Goal: Task Accomplishment & Management: Manage account settings

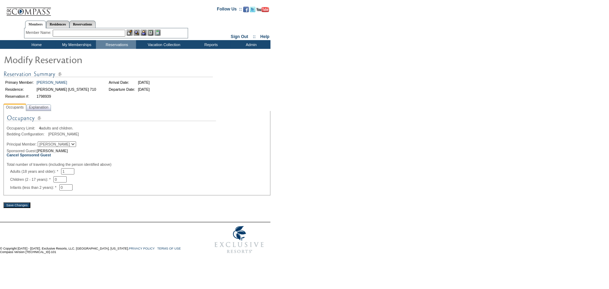
click at [45, 111] on span "Explanation" at bounding box center [39, 107] width 22 height 7
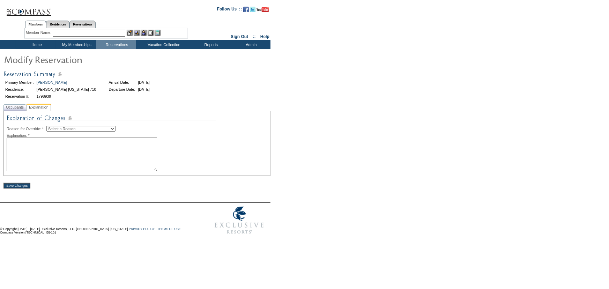
click at [78, 128] on select "Select a Reason Creating Continuous Stay Days Rebooked After Cancellation Editi…" at bounding box center [80, 129] width 69 height 6
select select "1045"
click at [52, 126] on select "Select a Reason Creating Continuous Stay Days Rebooked After Cancellation Editi…" at bounding box center [80, 129] width 69 height 6
click at [85, 159] on textarea at bounding box center [82, 155] width 150 height 34
paste textarea "This reservation will be for [PERSON_NAME]'s [PERSON_NAME]. ad"
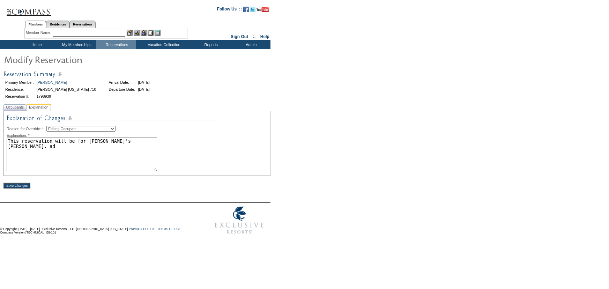
type textarea "This reservation will be for [PERSON_NAME]'s [PERSON_NAME]. ad"
click at [269, 144] on div "Occupancy Limit: 4 adults and children. Bedding Configuration: [PERSON_NAME] Pr…" at bounding box center [136, 143] width 267 height 65
click at [29, 184] on div "Save Changes" at bounding box center [136, 182] width 267 height 13
click at [27, 186] on input "Save Changes" at bounding box center [16, 186] width 27 height 6
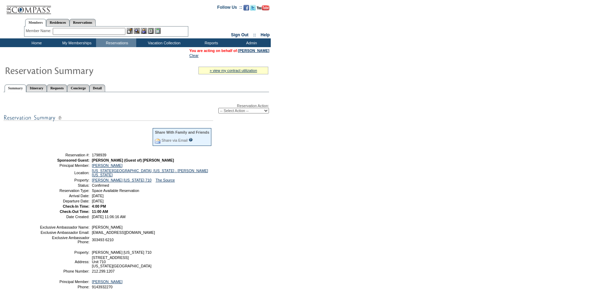
click at [443, 221] on form "Follow Us ::" at bounding box center [302, 177] width 605 height 354
click at [323, 161] on form "Follow Us ::" at bounding box center [302, 177] width 605 height 354
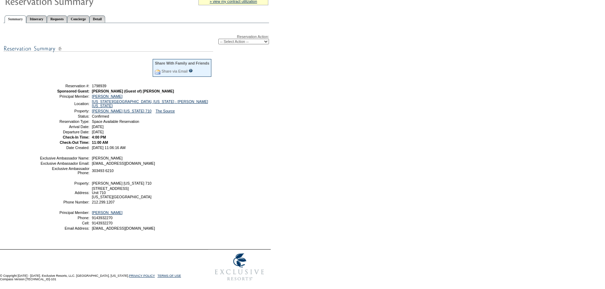
scroll to position [81, 0]
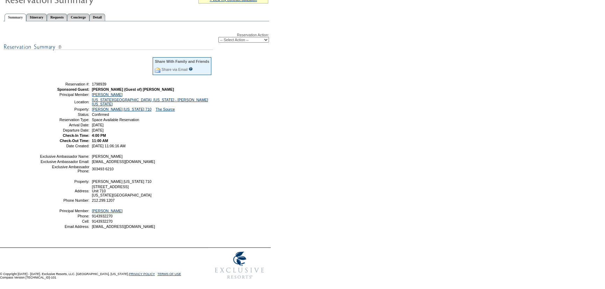
click at [364, 138] on form "Follow Us ::" at bounding box center [302, 106] width 605 height 354
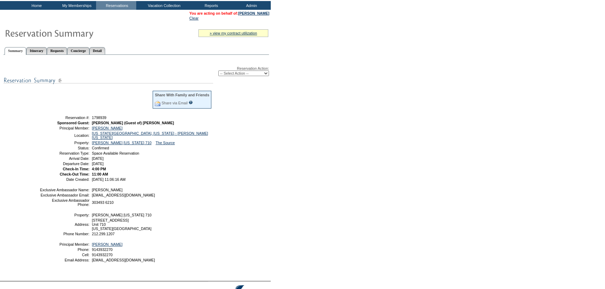
scroll to position [0, 0]
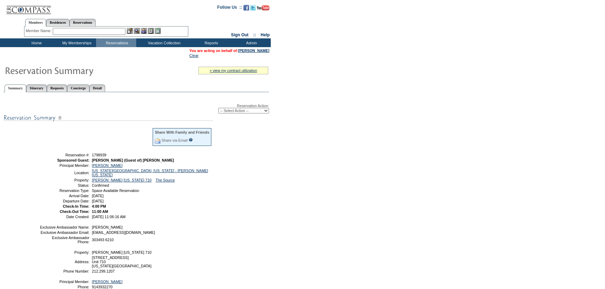
click at [35, 42] on td "Home" at bounding box center [36, 42] width 40 height 9
